Goal: Task Accomplishment & Management: Manage account settings

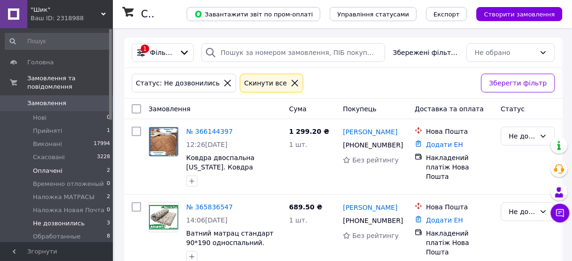
click at [55, 167] on span "Оплачені" at bounding box center [48, 171] width 30 height 8
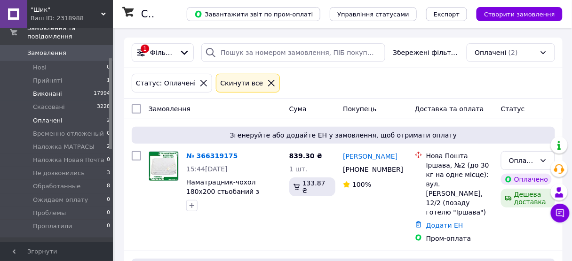
scroll to position [75, 0]
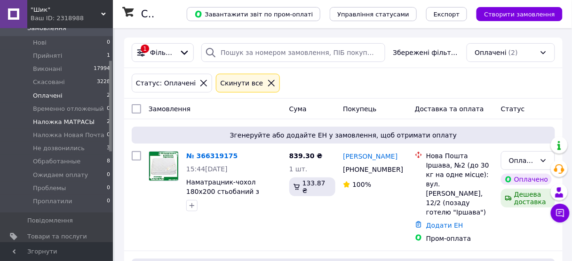
click at [65, 118] on span "Наложка МАТРАСЫ" at bounding box center [64, 122] width 62 height 8
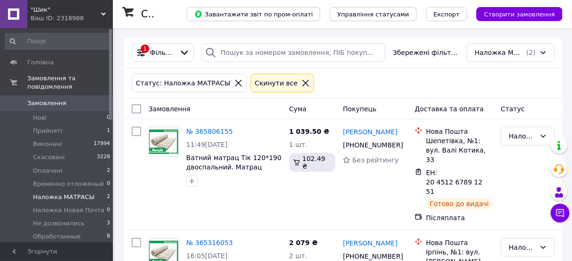
click at [235, 85] on icon at bounding box center [238, 83] width 7 height 7
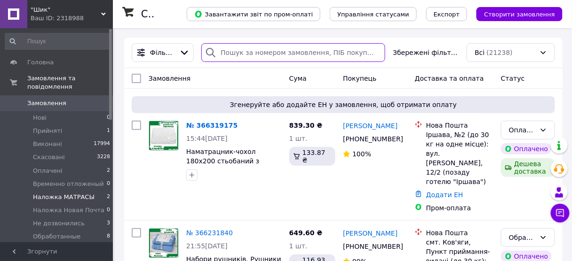
click at [234, 52] on input "search" at bounding box center [293, 52] width 184 height 19
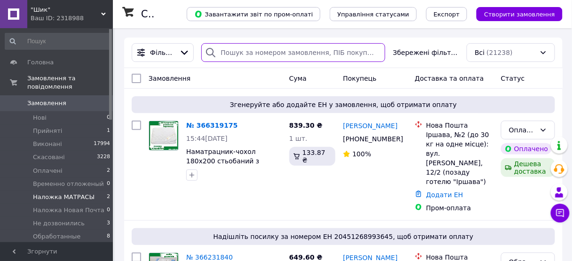
paste input "380966823441"
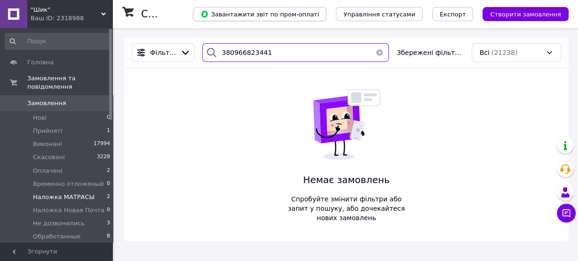
type input "380966823441"
